Goal: Check status: Check status

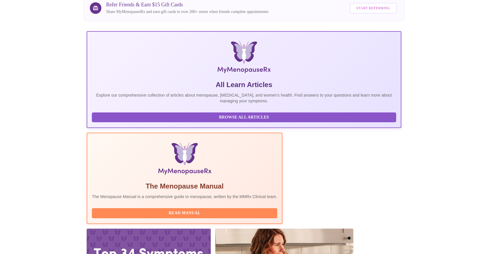
scroll to position [95, 0]
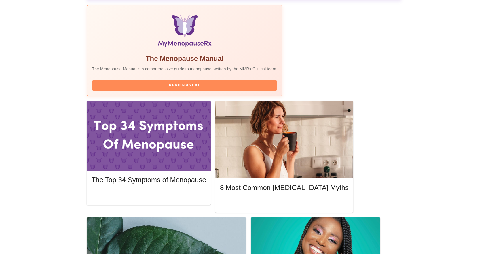
scroll to position [202, 0]
